Goal: Task Accomplishment & Management: Manage account settings

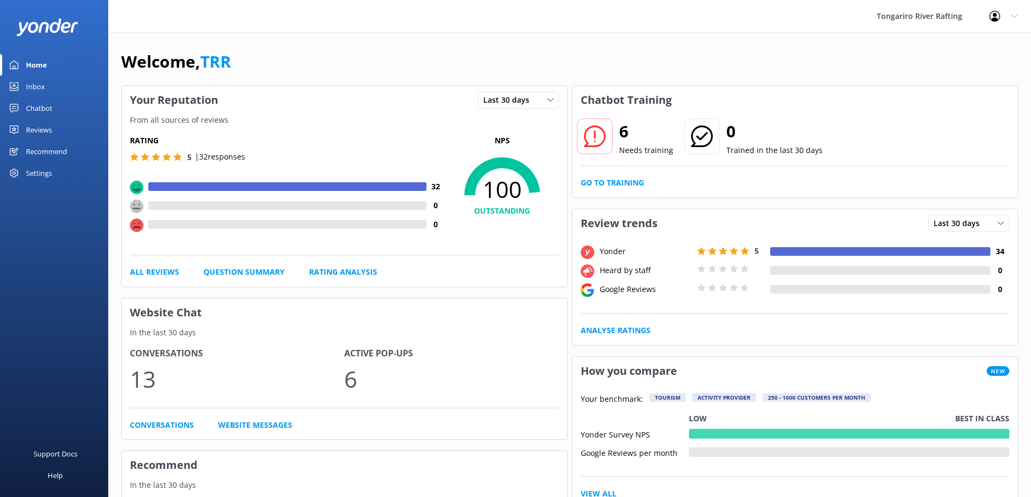
click at [55, 89] on link "Inbox" at bounding box center [54, 87] width 108 height 22
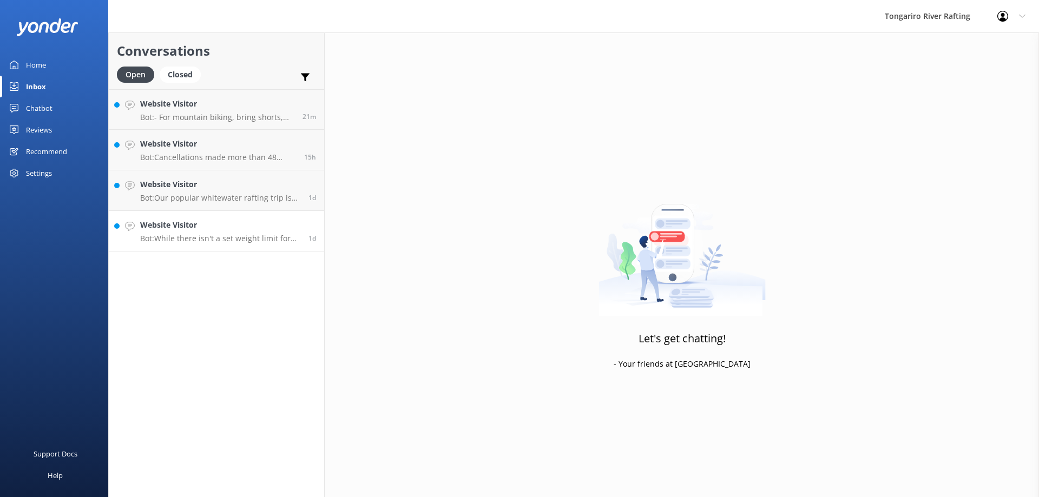
click at [217, 244] on link "Website Visitor Bot: While there isn't a set weight limit for rafting, the focu…" at bounding box center [216, 231] width 215 height 41
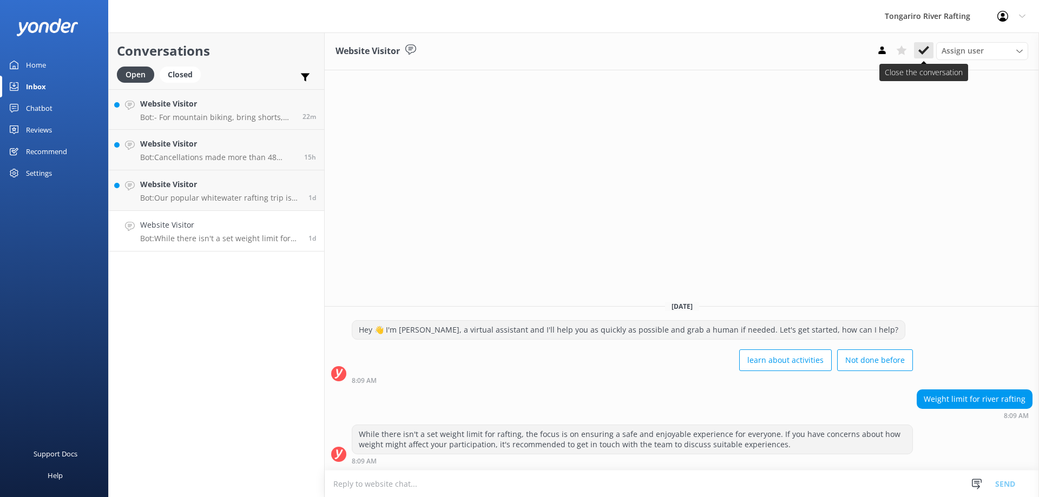
click at [924, 50] on use at bounding box center [923, 50] width 11 height 9
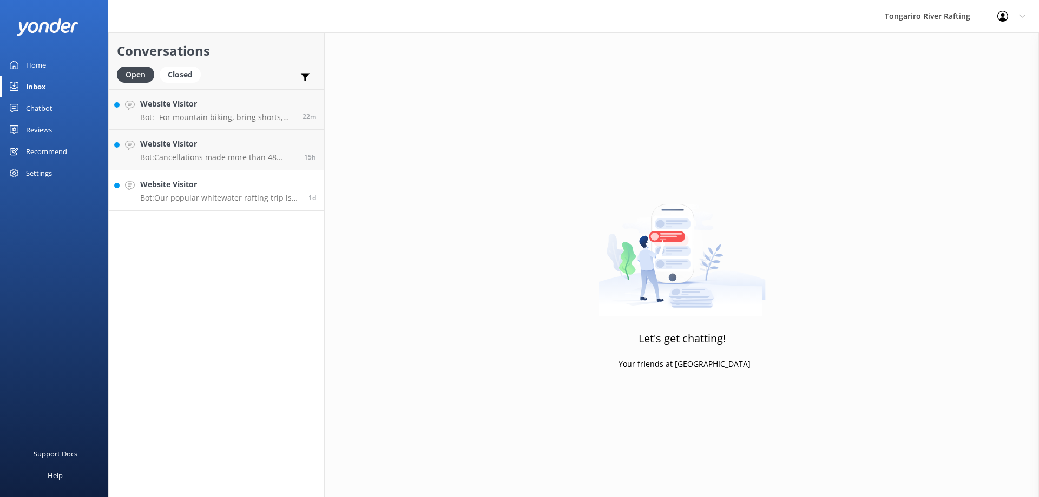
click at [251, 202] on p "Bot: Our popular whitewater rafting trip is suitable for both inexperienced and…" at bounding box center [220, 198] width 160 height 10
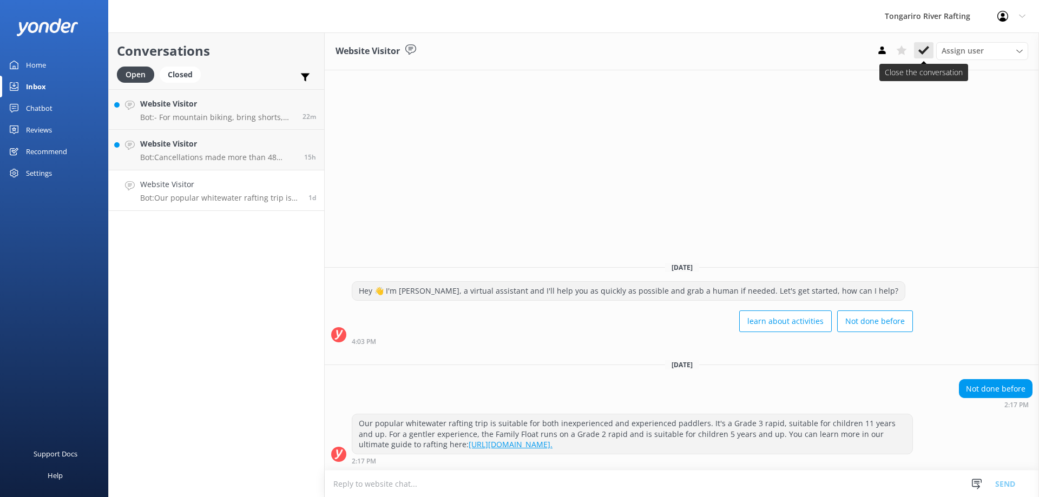
click at [921, 48] on icon at bounding box center [923, 50] width 11 height 11
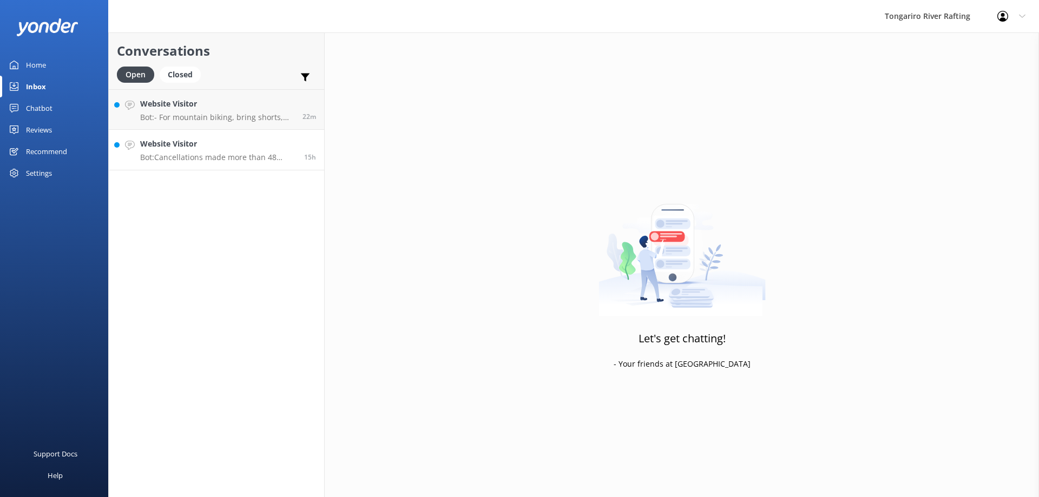
click at [206, 159] on p "Bot: Cancellations made more than 48 hours before the trip departure are free, …" at bounding box center [218, 158] width 156 height 10
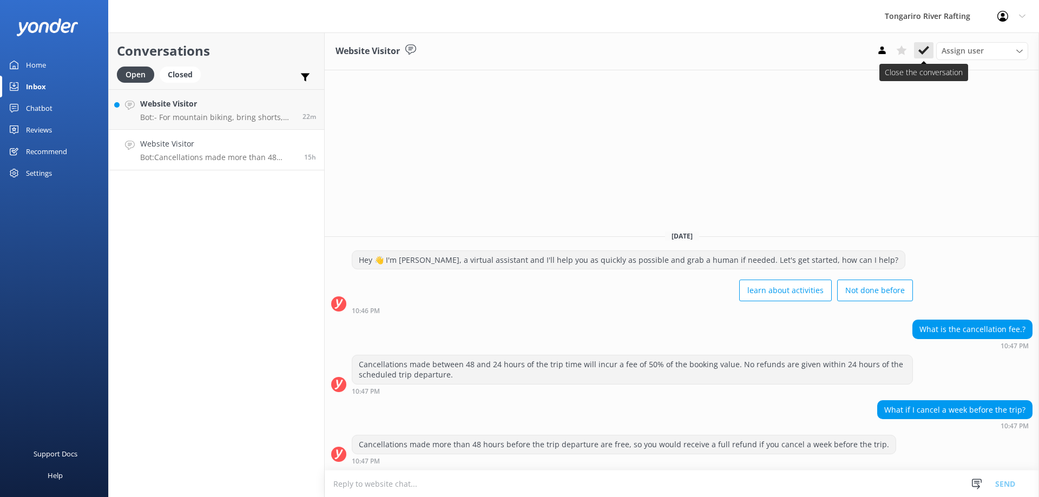
click at [922, 55] on icon at bounding box center [923, 50] width 11 height 11
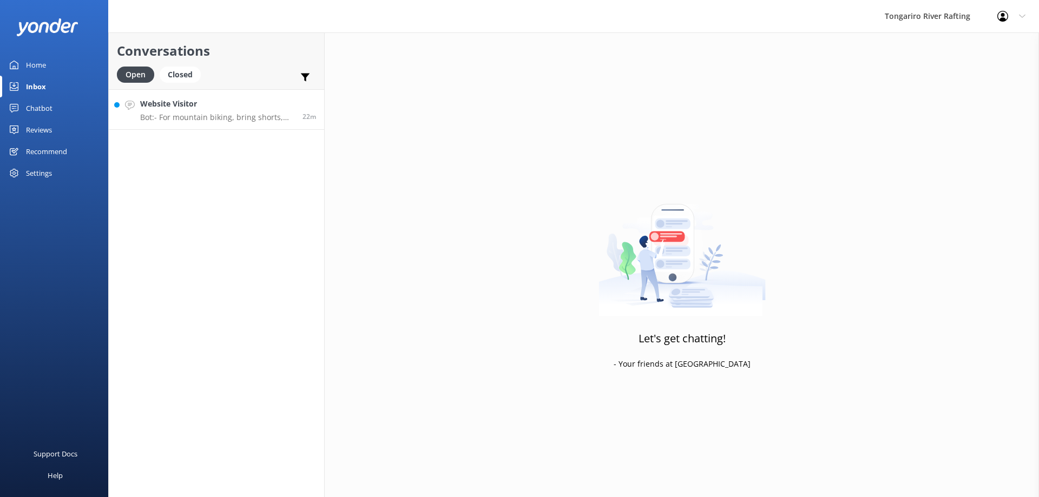
click at [212, 119] on p "Bot: - For mountain biking, bring shorts, thermals, a windbreaker, a camera, an…" at bounding box center [217, 118] width 154 height 10
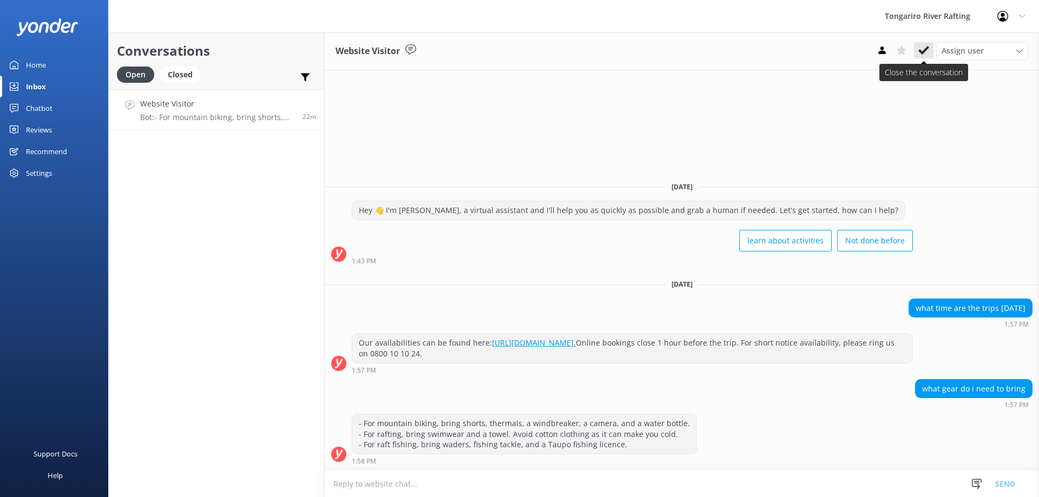
click at [920, 52] on use at bounding box center [923, 50] width 11 height 9
